Goal: Information Seeking & Learning: Learn about a topic

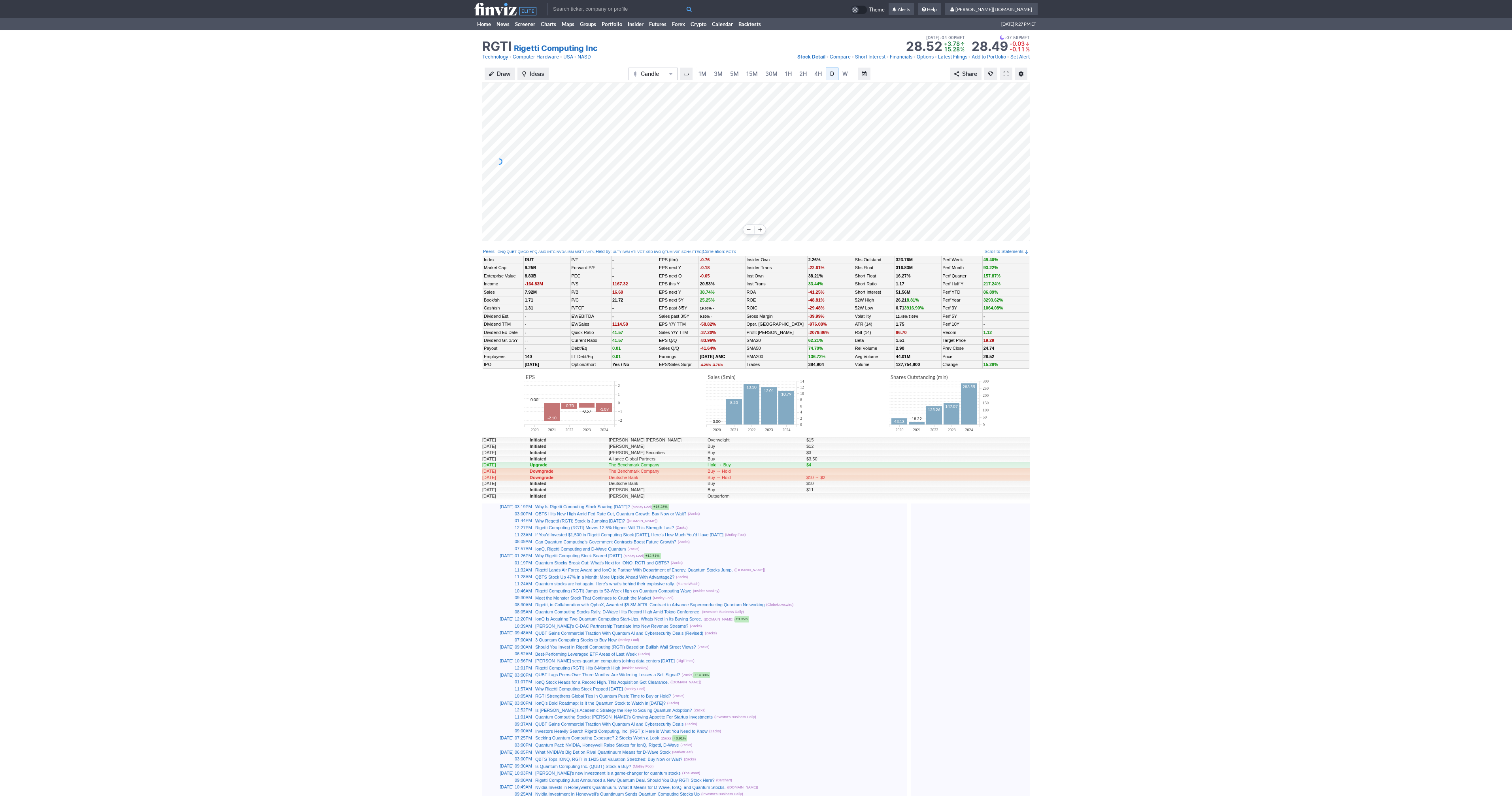
scroll to position [0, 8]
click at [1008, 72] on span at bounding box center [1006, 74] width 5 height 6
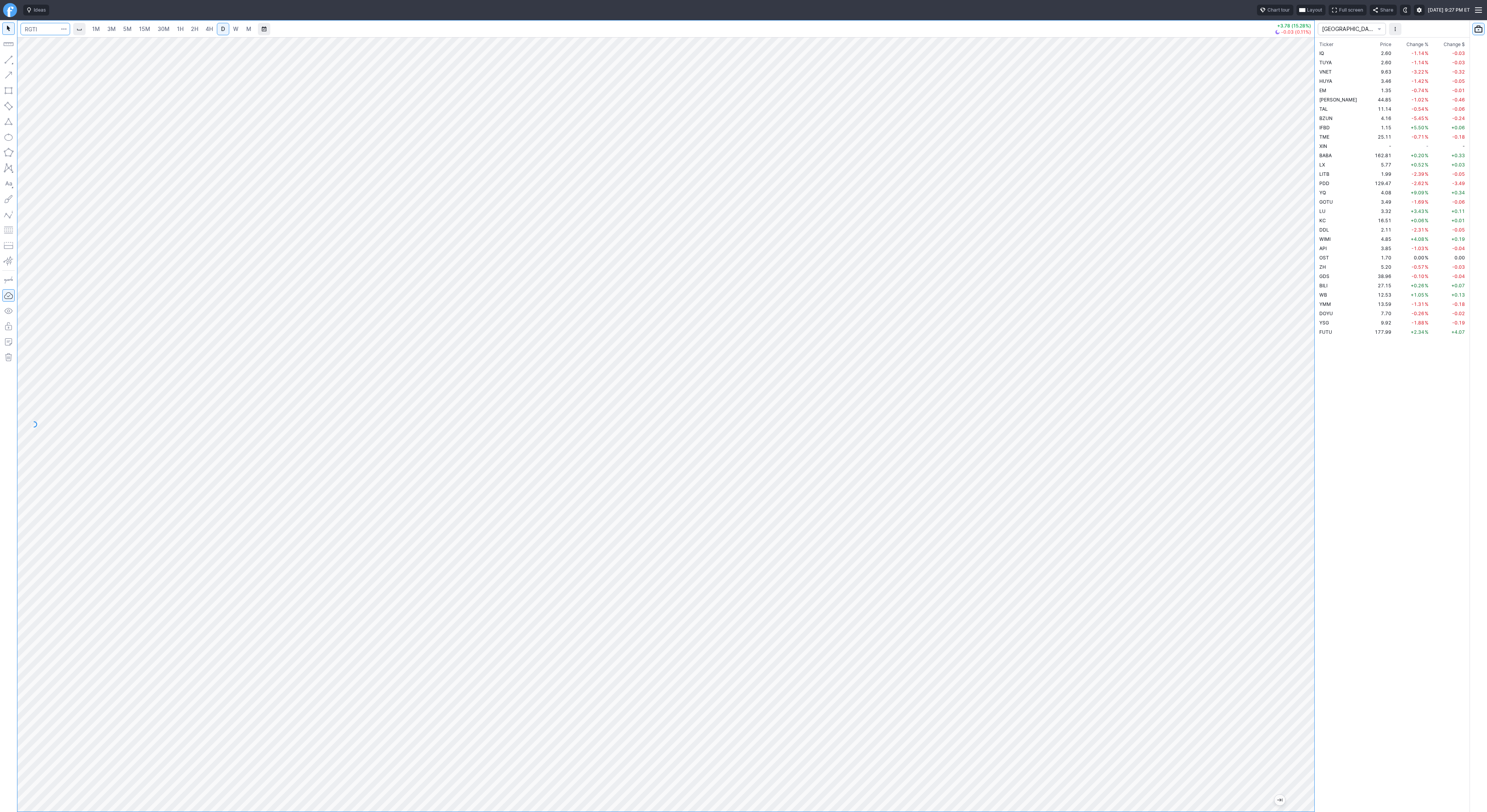
click at [48, 27] on input "Search" at bounding box center [46, 29] width 50 height 12
type input "sbet"
click at [199, 30] on link "2H" at bounding box center [195, 29] width 14 height 12
click at [36, 60] on span "Line" at bounding box center [45, 61] width 31 height 8
click at [11, 61] on button "button" at bounding box center [8, 59] width 12 height 12
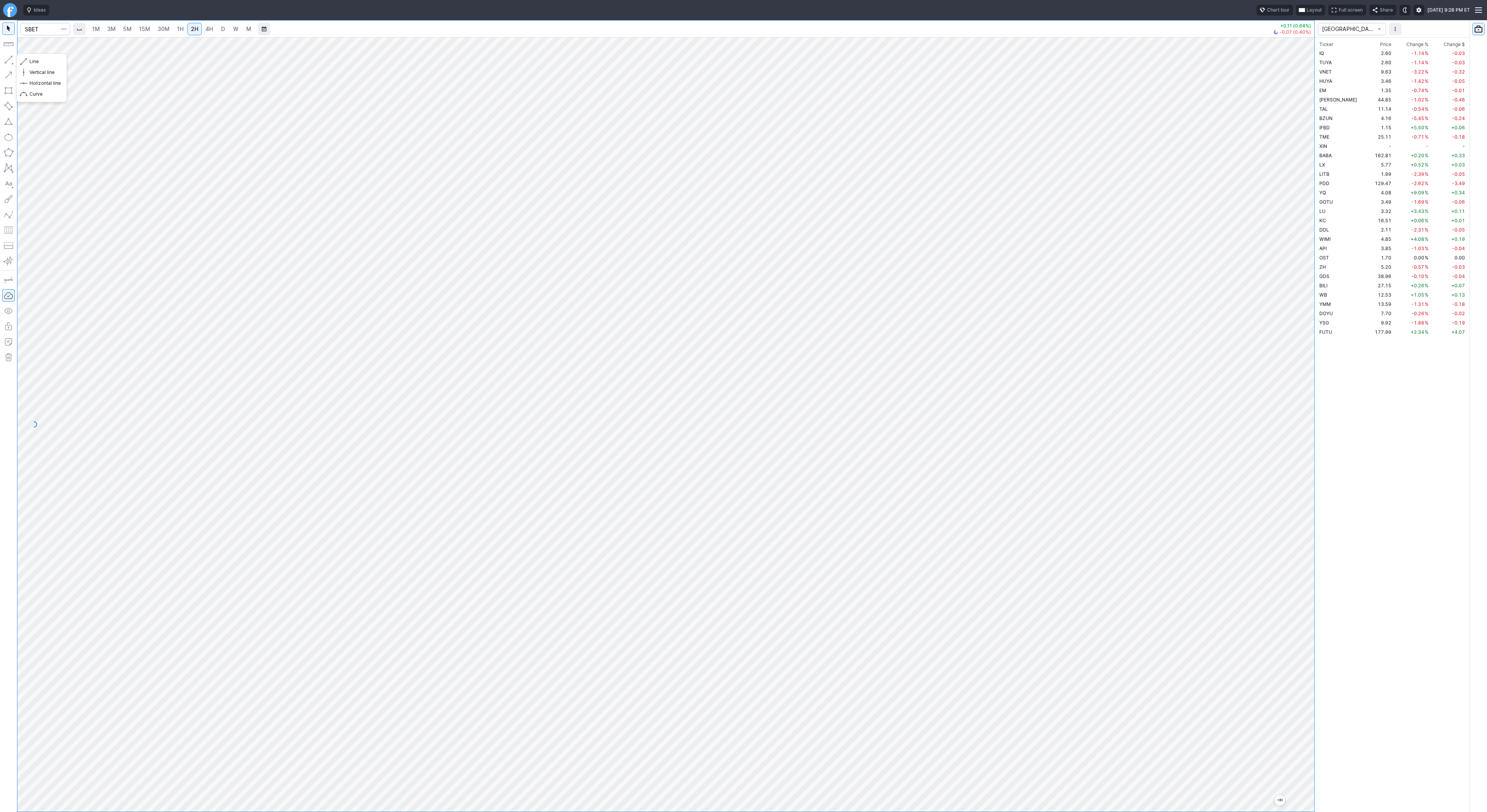
click at [8, 55] on button "button" at bounding box center [8, 59] width 12 height 12
click at [9, 59] on button "button" at bounding box center [8, 59] width 12 height 12
click at [38, 63] on span "Line" at bounding box center [45, 61] width 31 height 8
click at [1292, 282] on div at bounding box center [666, 424] width 1297 height 774
drag, startPoint x: 35, startPoint y: 61, endPoint x: 63, endPoint y: 98, distance: 46.4
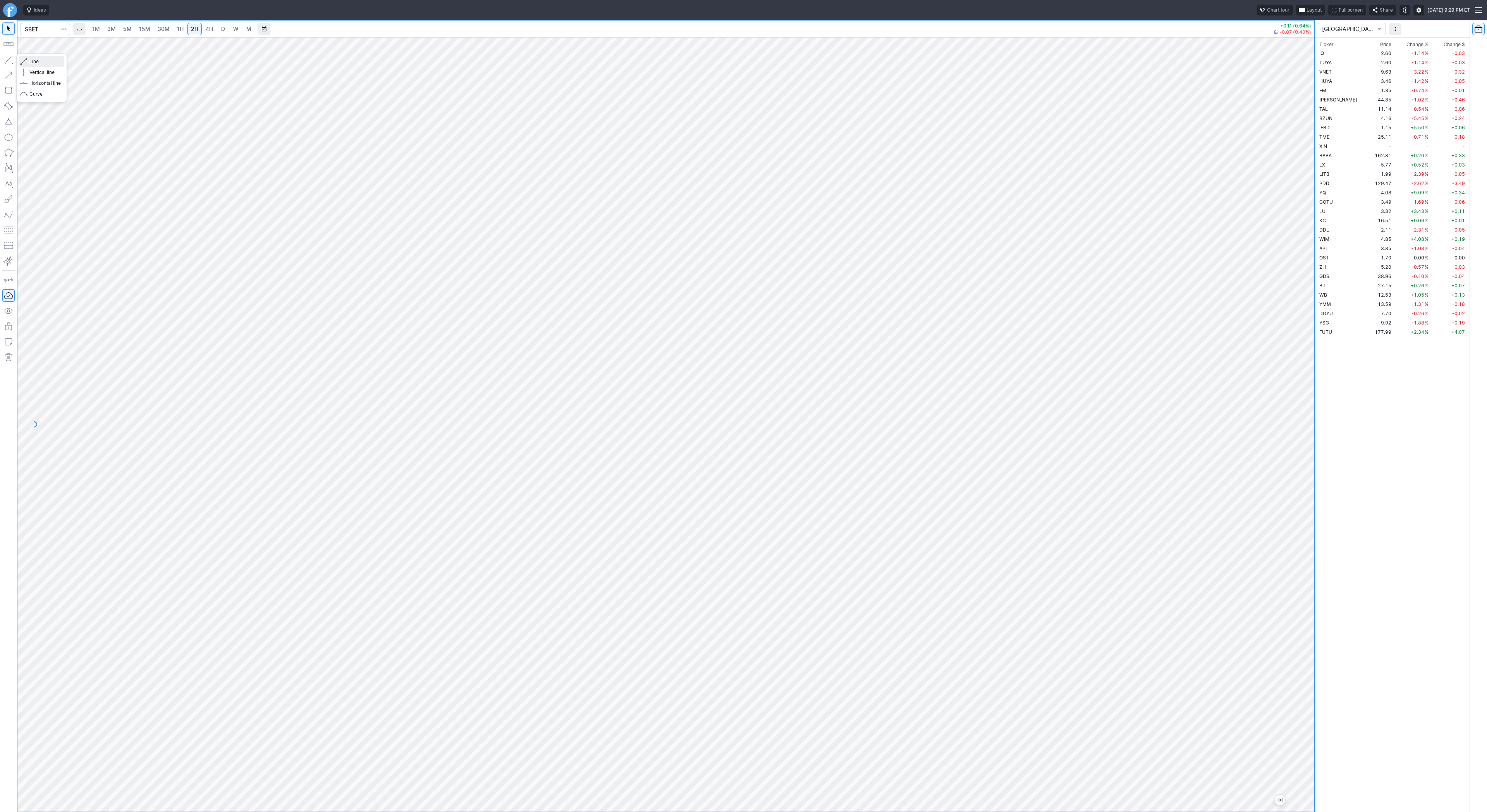
click at [35, 61] on span "Line" at bounding box center [45, 61] width 31 height 8
click at [1283, 308] on div at bounding box center [666, 424] width 1297 height 774
